Goal: Task Accomplishment & Management: Use online tool/utility

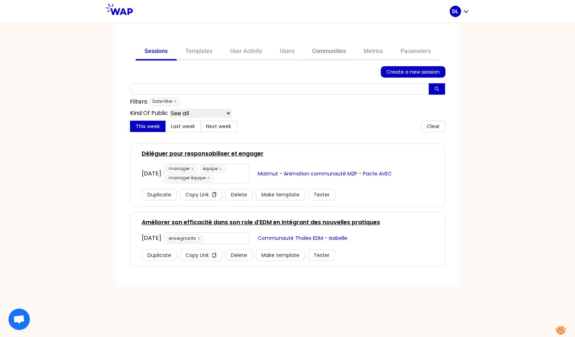
click at [337, 52] on link "Communities" at bounding box center [330, 51] width 52 height 17
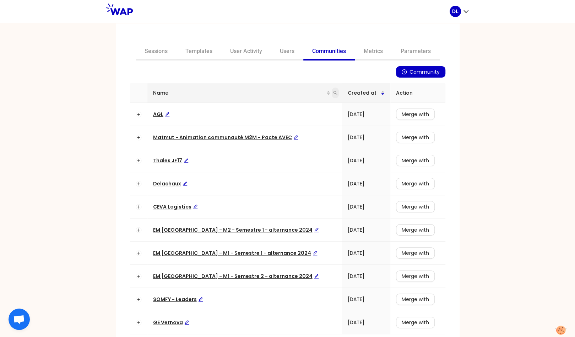
click at [334, 93] on icon "search" at bounding box center [336, 93] width 4 height 4
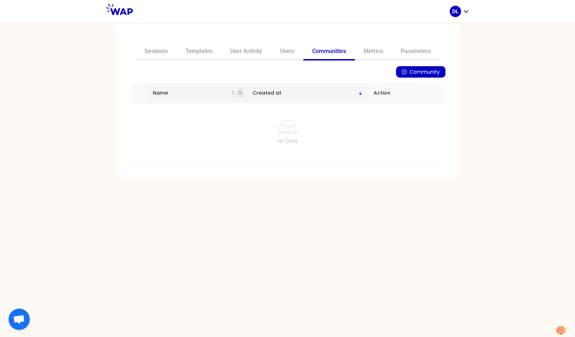
click at [242, 94] on icon "search" at bounding box center [240, 93] width 4 height 4
type input "academies"
click at [157, 48] on link "Sessions" at bounding box center [156, 51] width 41 height 17
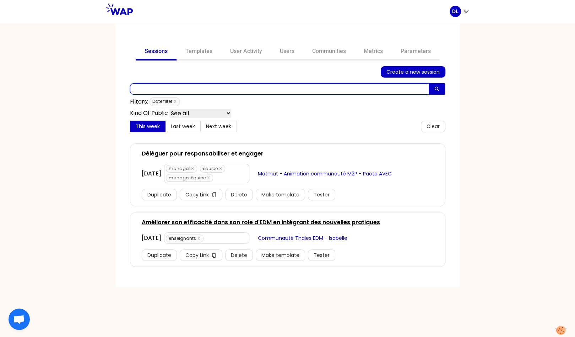
click at [199, 90] on input "text" at bounding box center [279, 88] width 299 height 11
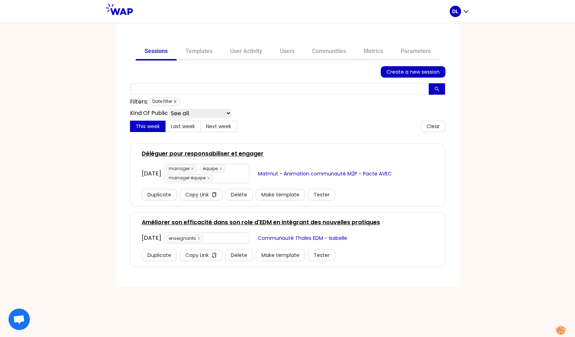
click at [176, 101] on icon "close" at bounding box center [175, 101] width 2 height 2
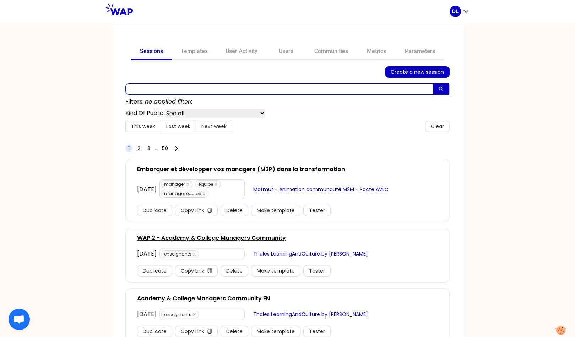
click at [171, 87] on input "text" at bounding box center [279, 88] width 308 height 11
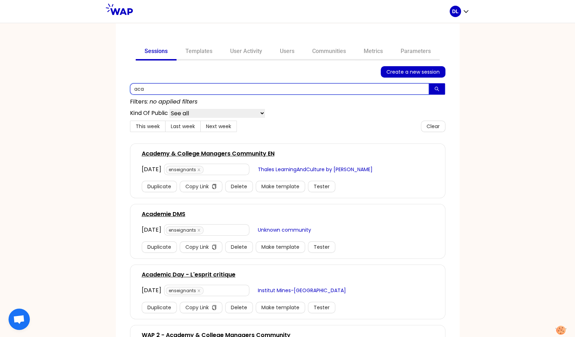
type input "aca"
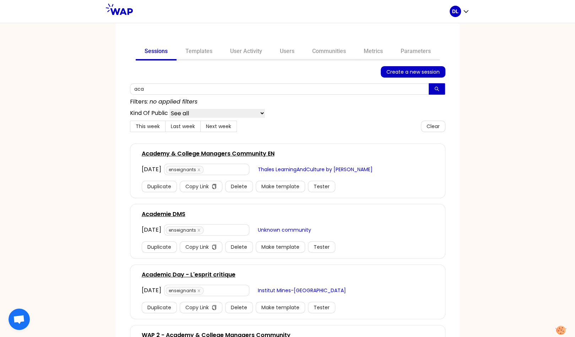
click at [214, 152] on link "Academy & College Managers Community EN" at bounding box center [208, 153] width 133 height 9
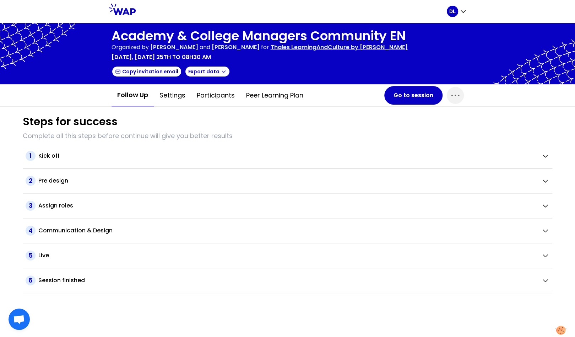
click at [364, 52] on div "Academy & College Managers Community EN Organized by [PERSON_NAME] and [PERSON_…" at bounding box center [260, 54] width 296 height 50
click at [361, 50] on p "Thales LearningAndCulture by [PERSON_NAME]" at bounding box center [339, 47] width 137 height 9
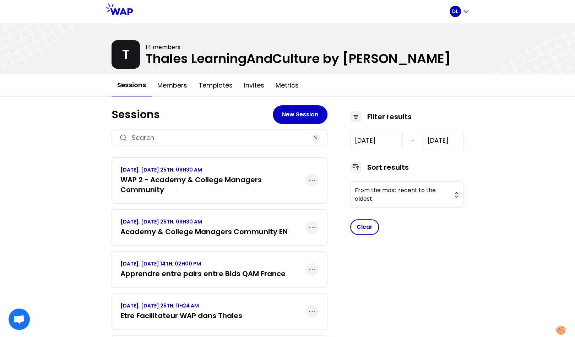
click at [470, 7] on div "DL" at bounding box center [287, 11] width 575 height 23
click at [466, 12] on icon "button" at bounding box center [466, 12] width 4 height 2
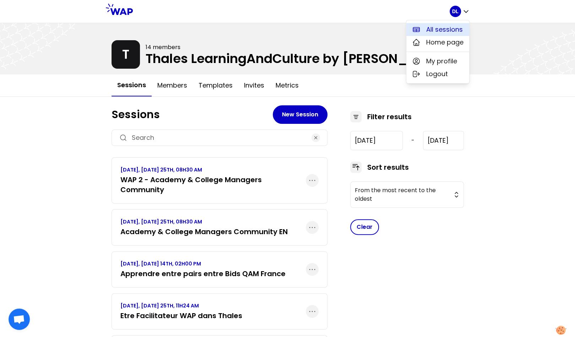
click at [459, 26] on span "All sessions" at bounding box center [444, 30] width 37 height 10
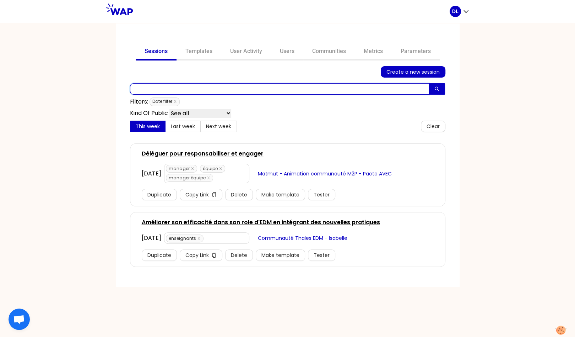
click at [193, 84] on input "text" at bounding box center [279, 88] width 299 height 11
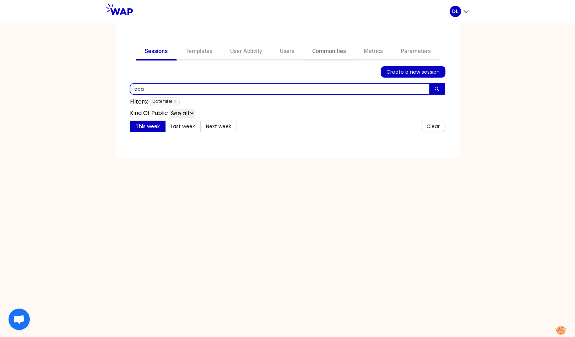
type input "aca"
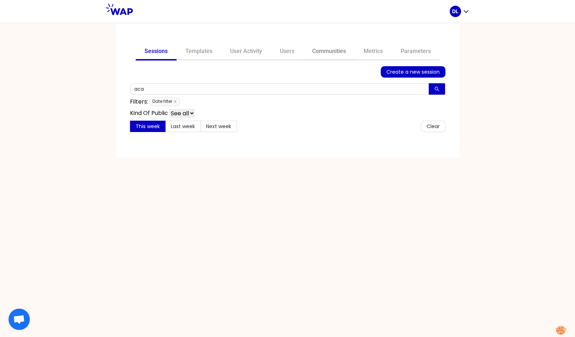
click at [337, 48] on link "Communities" at bounding box center [330, 51] width 52 height 17
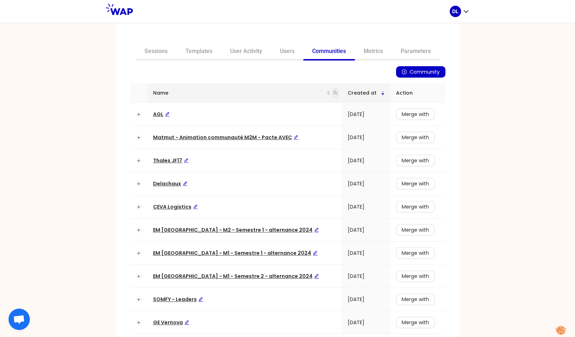
click at [333, 92] on icon "search" at bounding box center [335, 93] width 4 height 4
type input "academy"
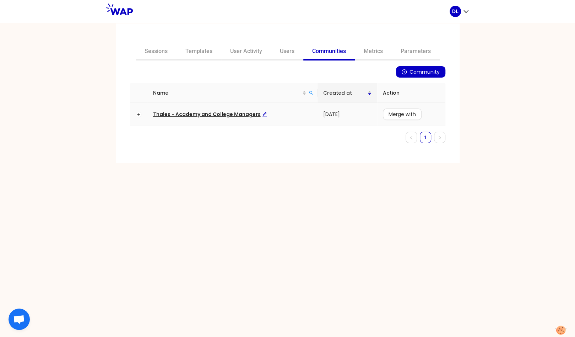
click at [215, 112] on span "Thales - Academy and College Managers" at bounding box center [210, 114] width 114 height 7
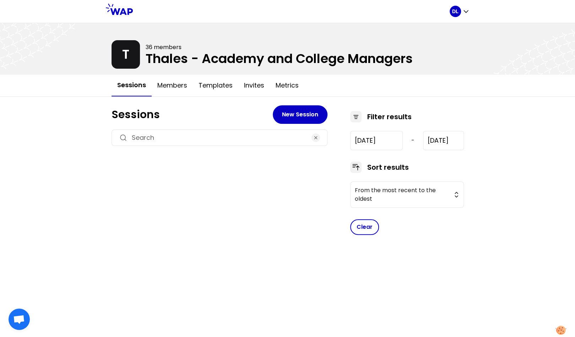
type input "[DATE]"
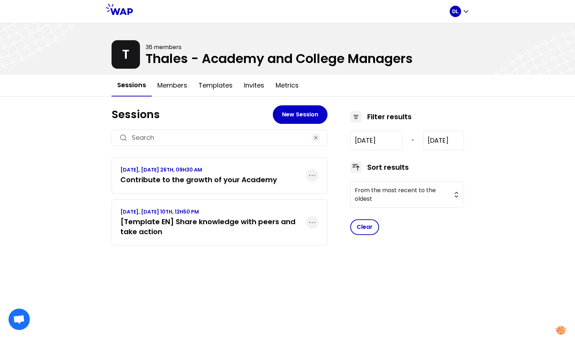
click at [210, 177] on h3 "Contribute to the growth of your Academy" at bounding box center [198, 180] width 157 height 10
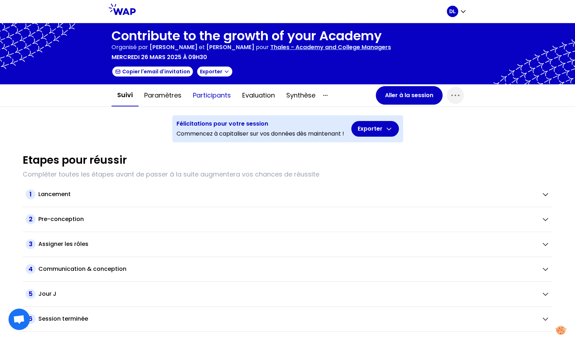
click at [214, 99] on button "Participants" at bounding box center [211, 95] width 49 height 21
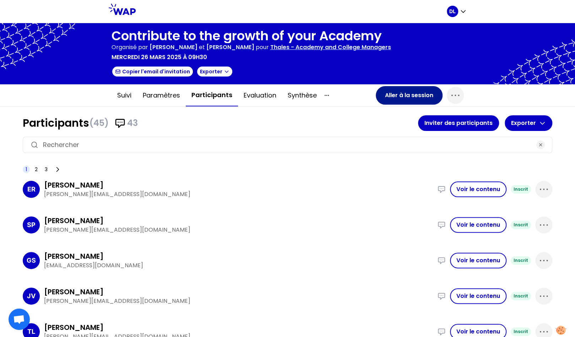
click at [392, 94] on button "Aller à la session" at bounding box center [409, 95] width 67 height 18
